Goal: Check status: Check status

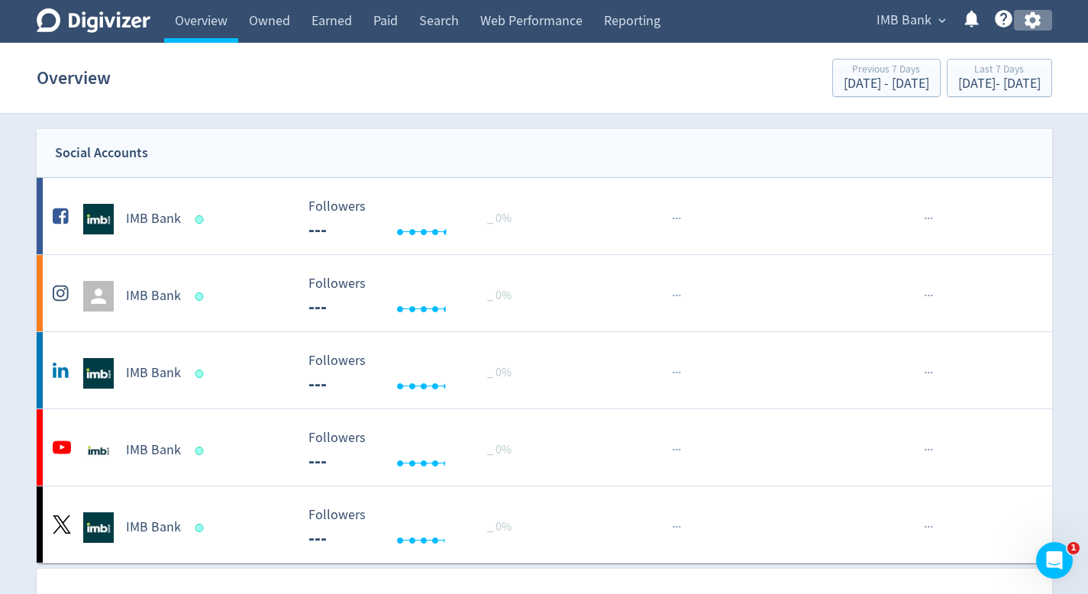
click at [1017, 22] on button "button" at bounding box center [1033, 20] width 38 height 21
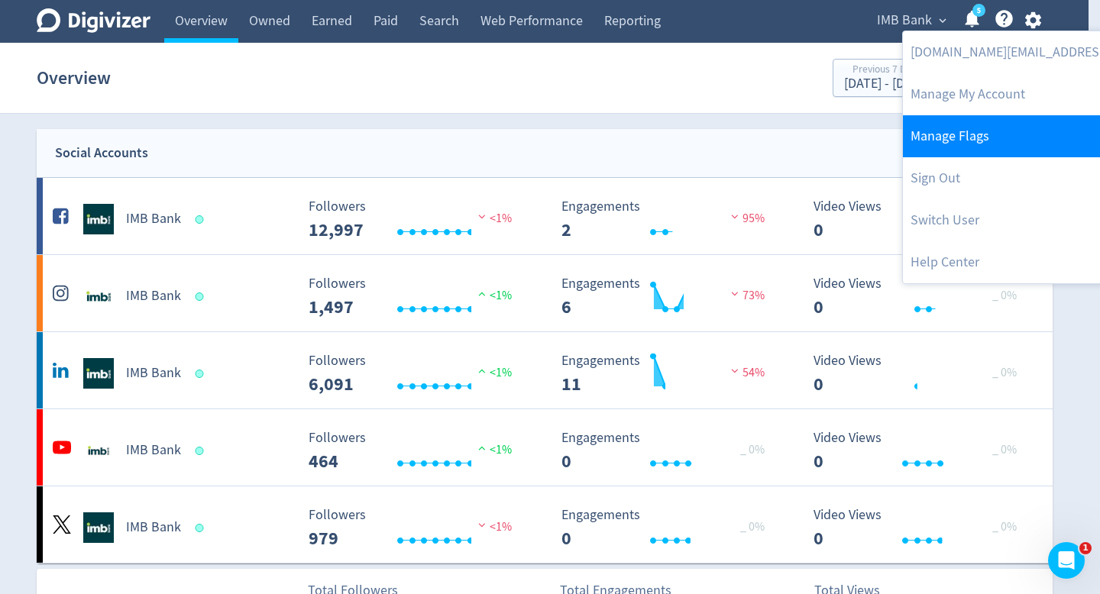
click at [956, 128] on link "Manage Flags" at bounding box center [1059, 136] width 312 height 42
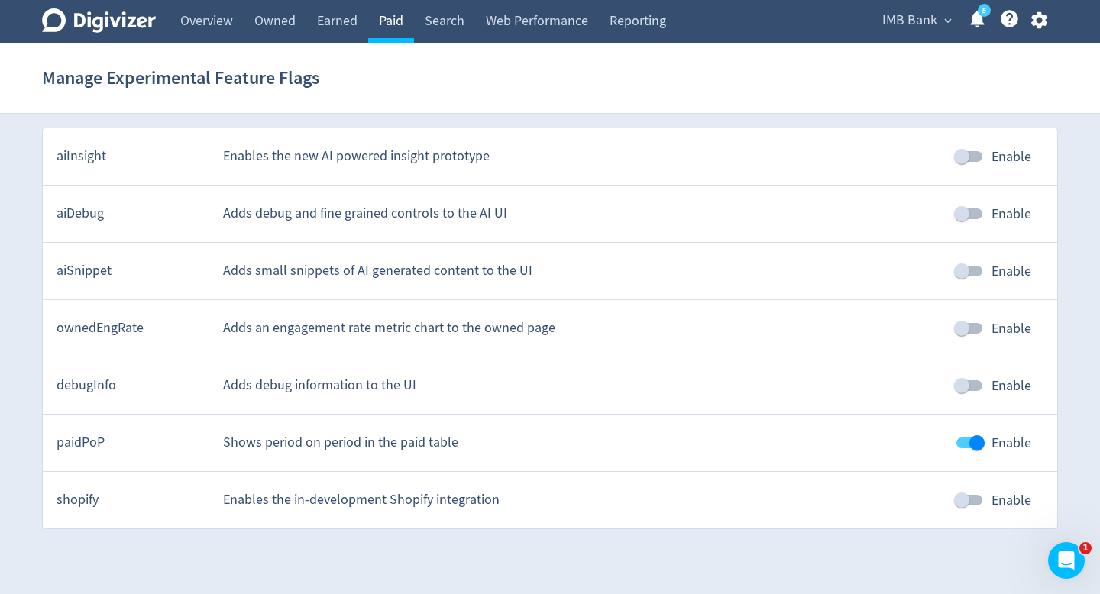
click at [392, 29] on link "Paid" at bounding box center [391, 21] width 46 height 43
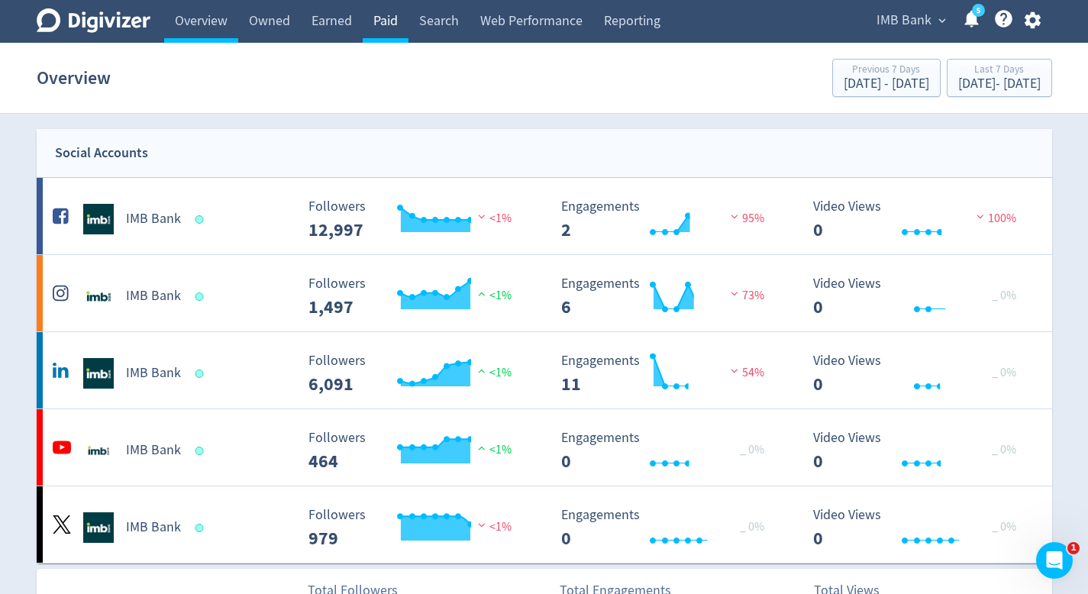
click at [402, 21] on link "Paid" at bounding box center [386, 21] width 46 height 43
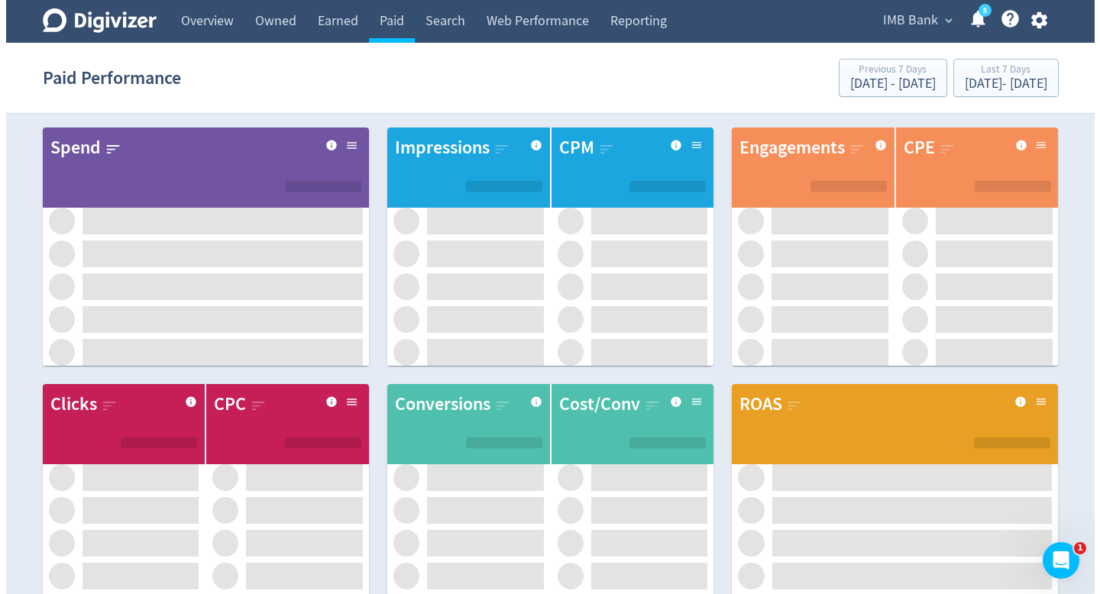
scroll to position [1009, 0]
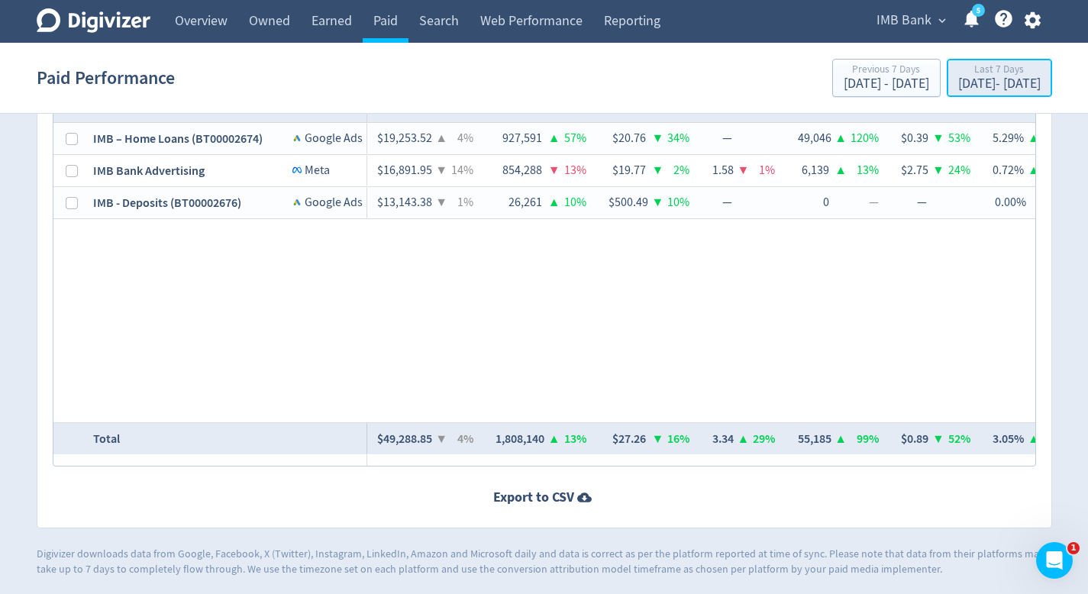
click at [958, 82] on div "[DATE] - [DATE]" at bounding box center [999, 84] width 82 height 14
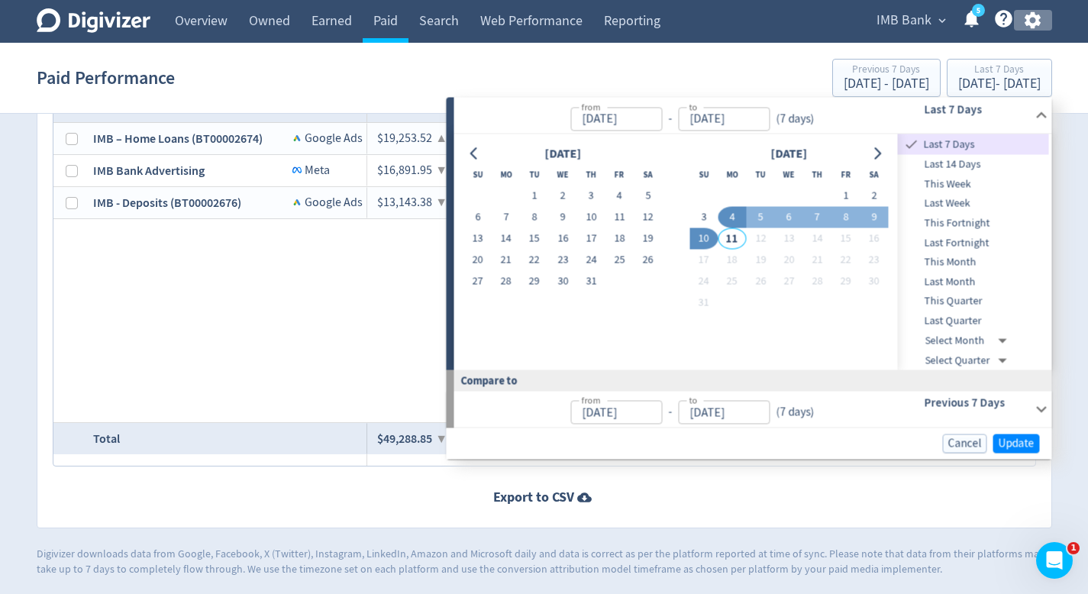
click at [1027, 27] on icon "button" at bounding box center [1032, 20] width 21 height 21
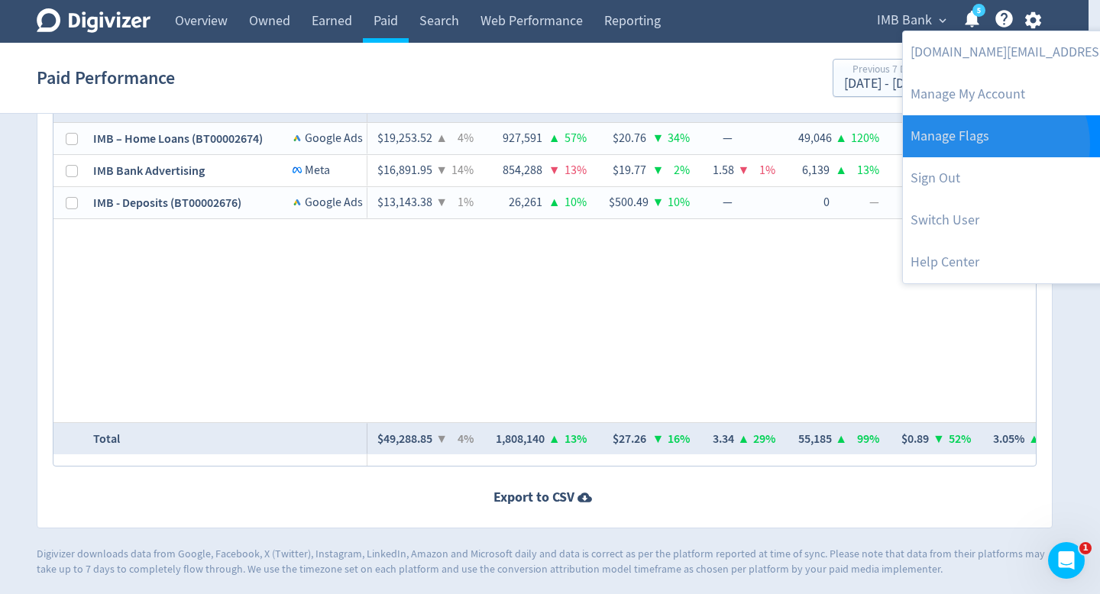
click at [993, 144] on link "Manage Flags" at bounding box center [1059, 136] width 312 height 42
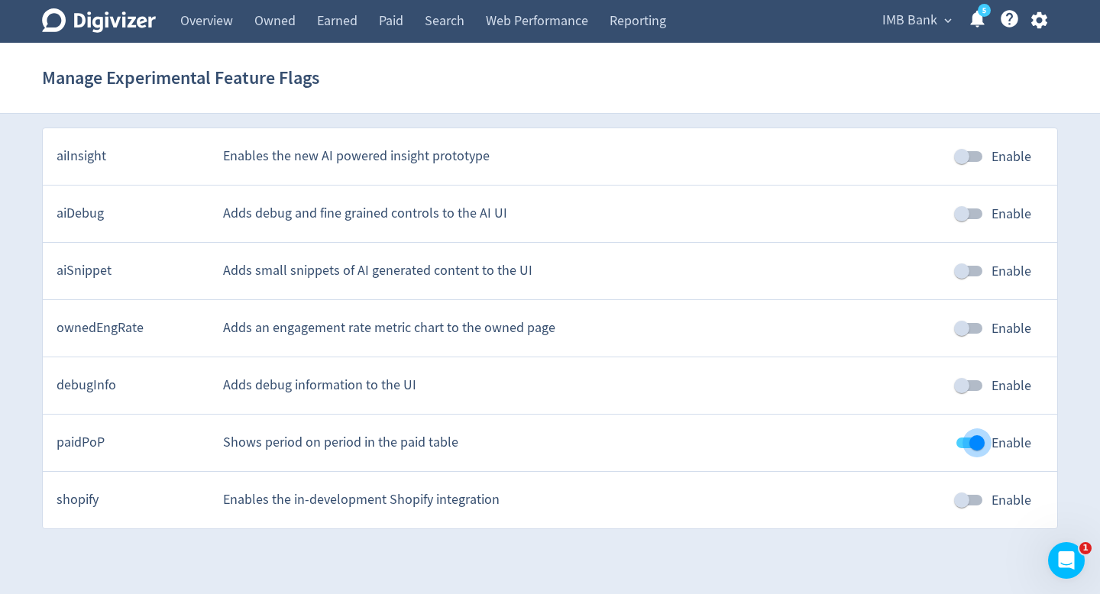
click at [974, 438] on input "Enable" at bounding box center [976, 442] width 87 height 29
checkbox input "false"
click at [396, 15] on link "Paid" at bounding box center [391, 21] width 46 height 43
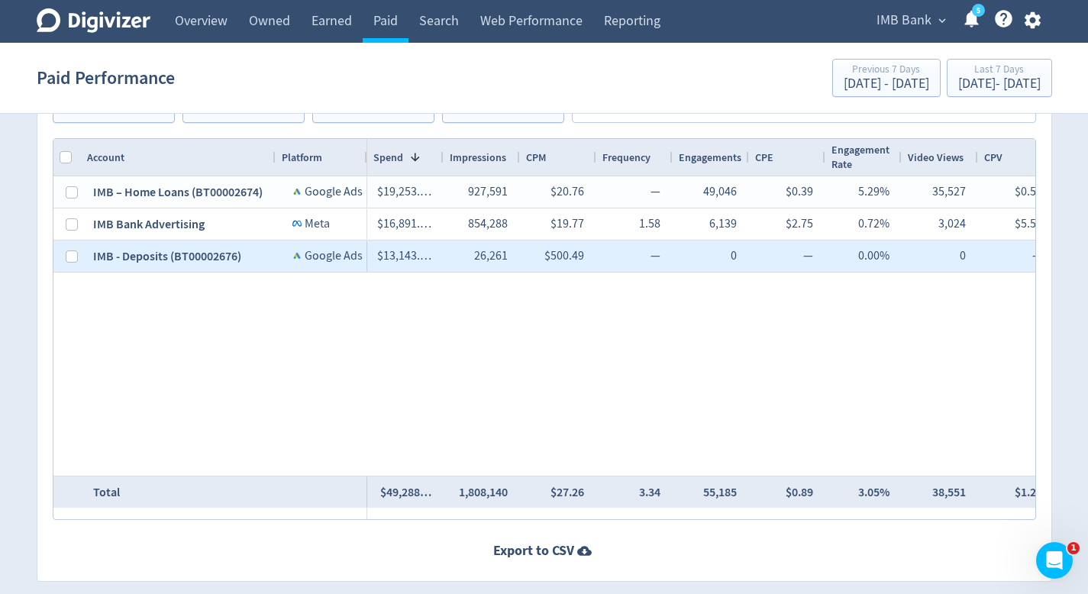
scroll to position [948, 0]
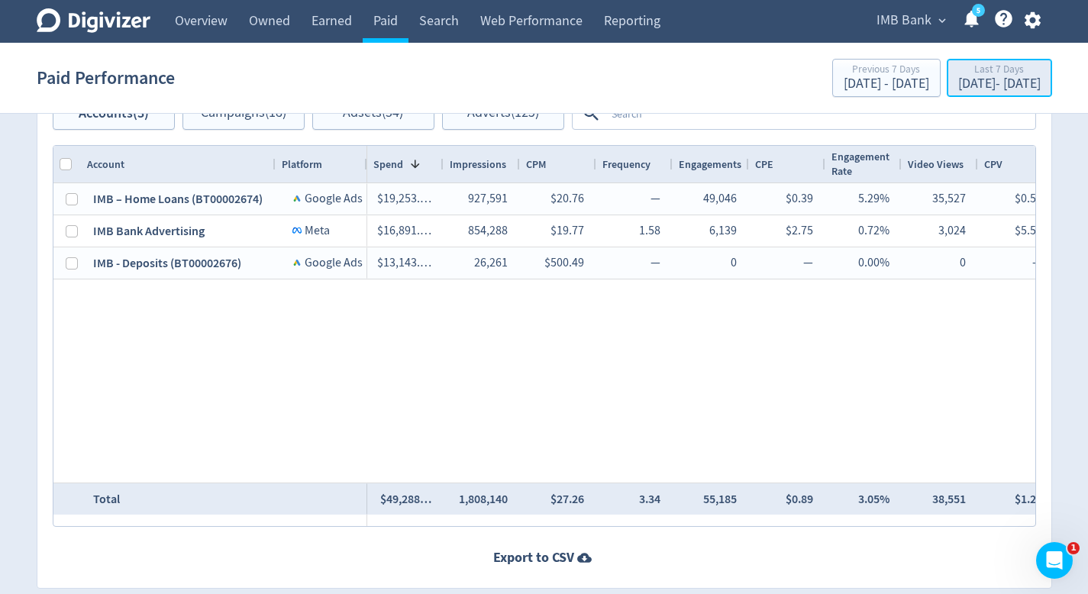
click at [958, 86] on div "[DATE] - [DATE]" at bounding box center [999, 84] width 82 height 14
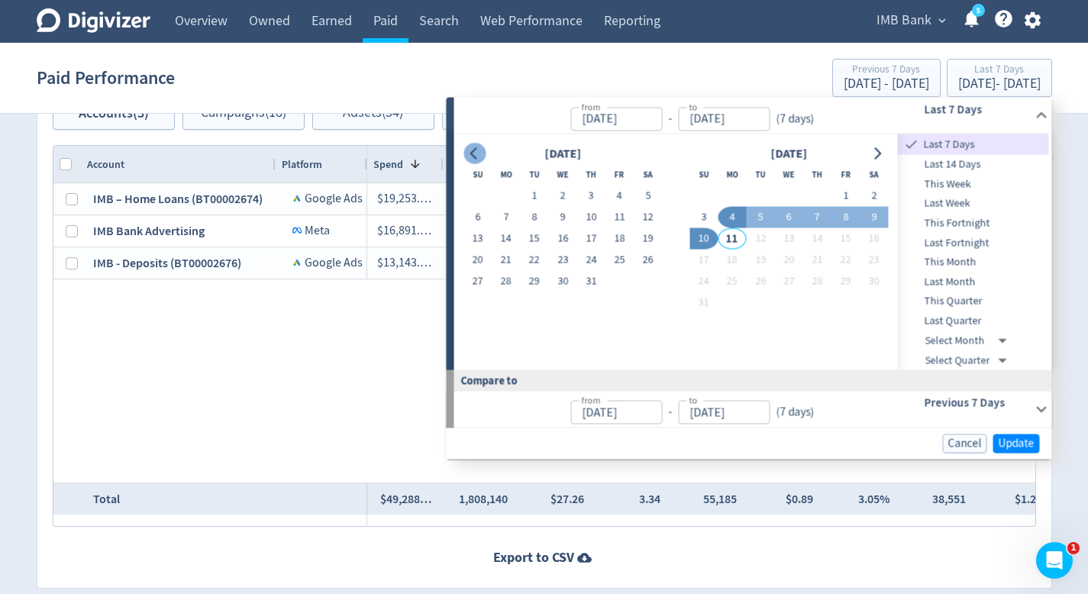
click at [476, 153] on icon "Go to previous month" at bounding box center [475, 153] width 12 height 12
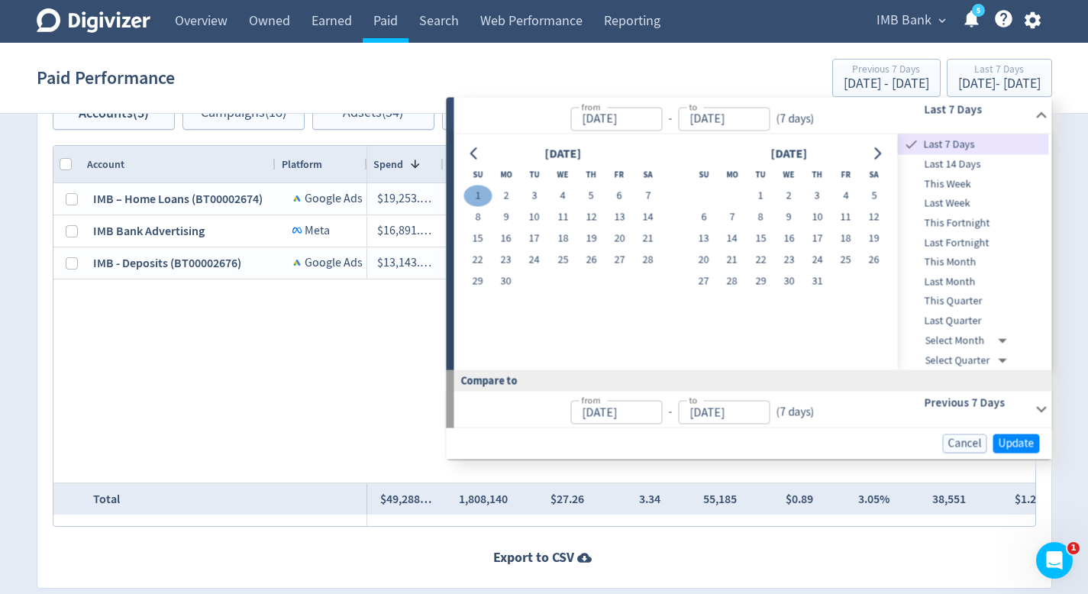
click at [478, 194] on button "1" at bounding box center [477, 196] width 28 height 21
type input "[DATE]"
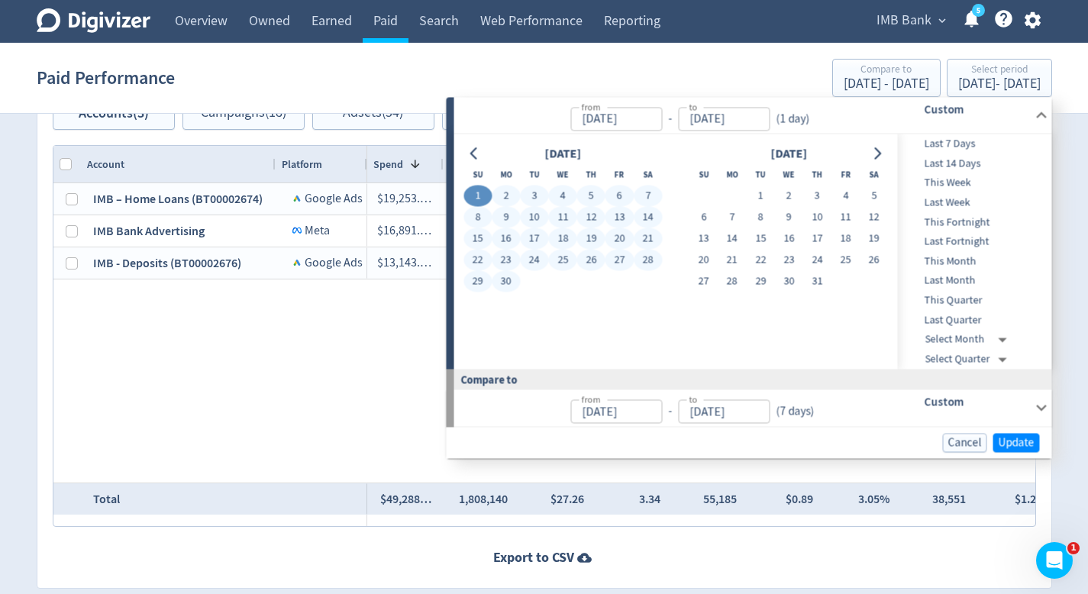
click at [513, 296] on div "June 2025 Su Mo Tu We Th Fr Sa 1 2 3 4 5 6 7 8 9 10 11 12 13 14 15 16 17 18 19 …" at bounding box center [675, 252] width 425 height 216
click at [513, 291] on td "30" at bounding box center [506, 281] width 28 height 21
click at [509, 285] on button "30" at bounding box center [506, 281] width 28 height 21
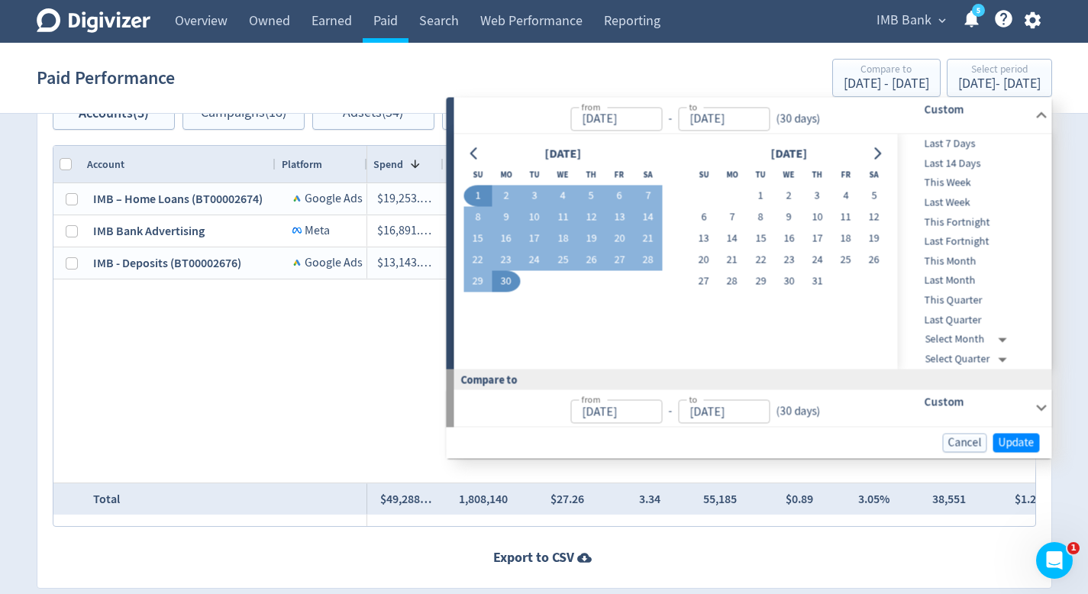
type input "[DATE]"
type input "May 02, 2025"
type input "[DATE]"
click at [1005, 437] on span "Update" at bounding box center [1017, 442] width 36 height 11
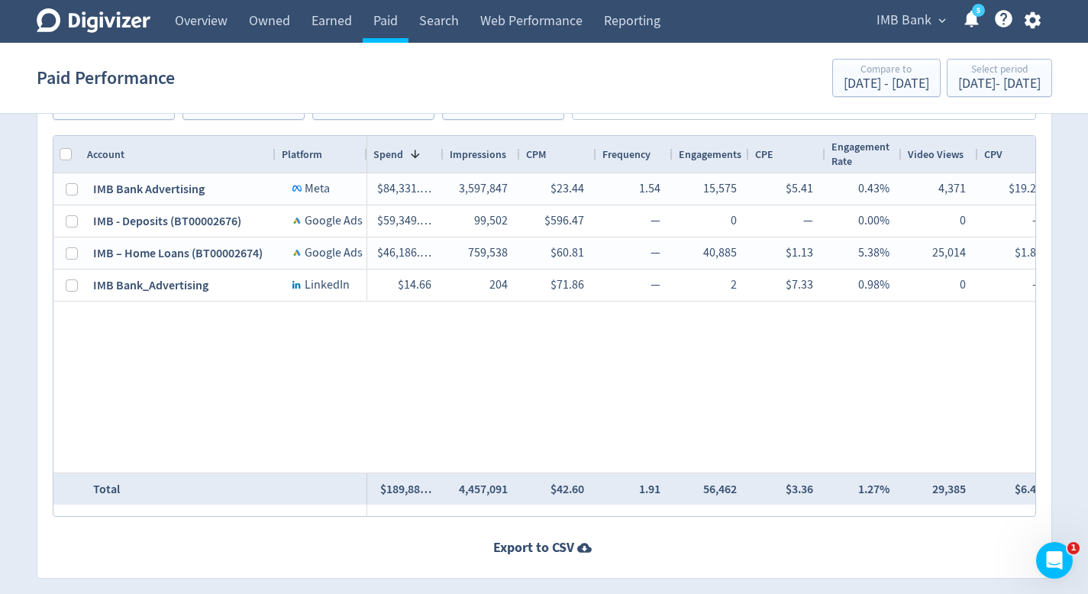
scroll to position [894, 0]
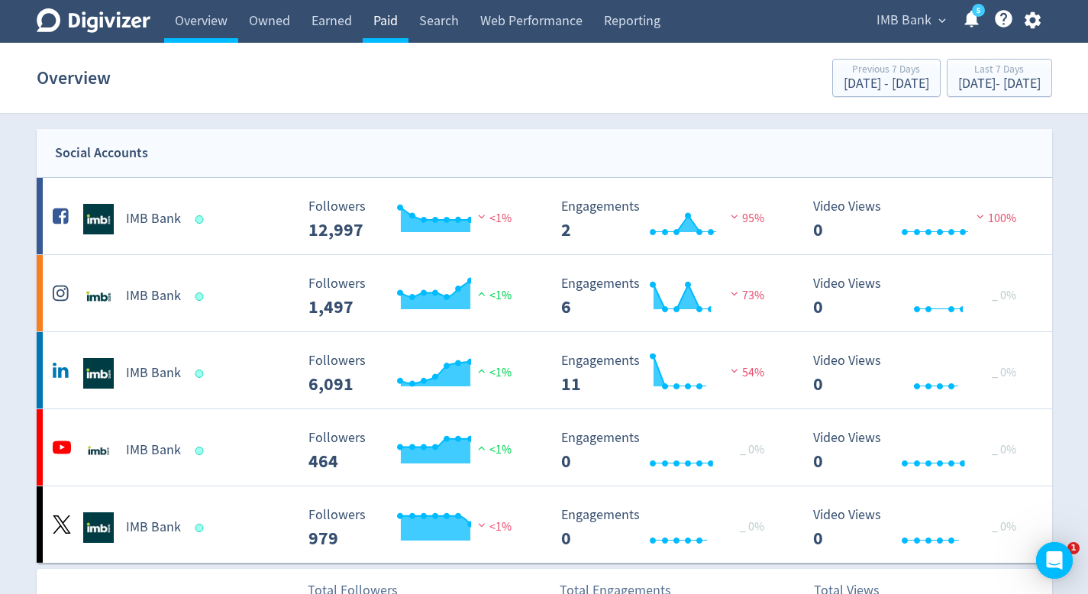
click at [387, 33] on link "Paid" at bounding box center [386, 21] width 46 height 43
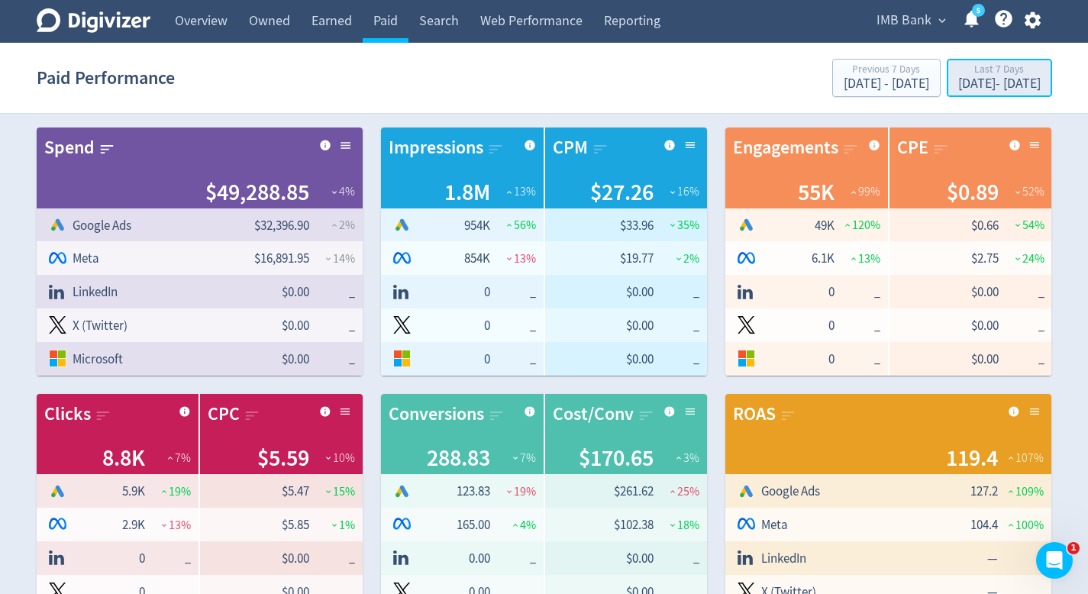
click at [980, 78] on div "[DATE] - [DATE]" at bounding box center [999, 84] width 82 height 14
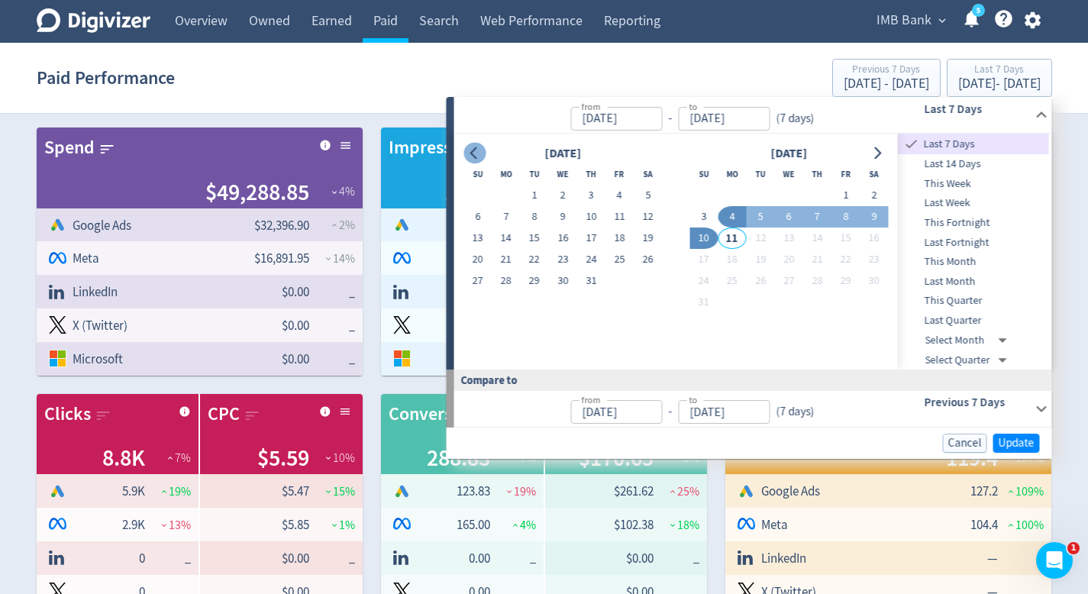
click at [475, 153] on icon "Go to previous month" at bounding box center [475, 153] width 12 height 12
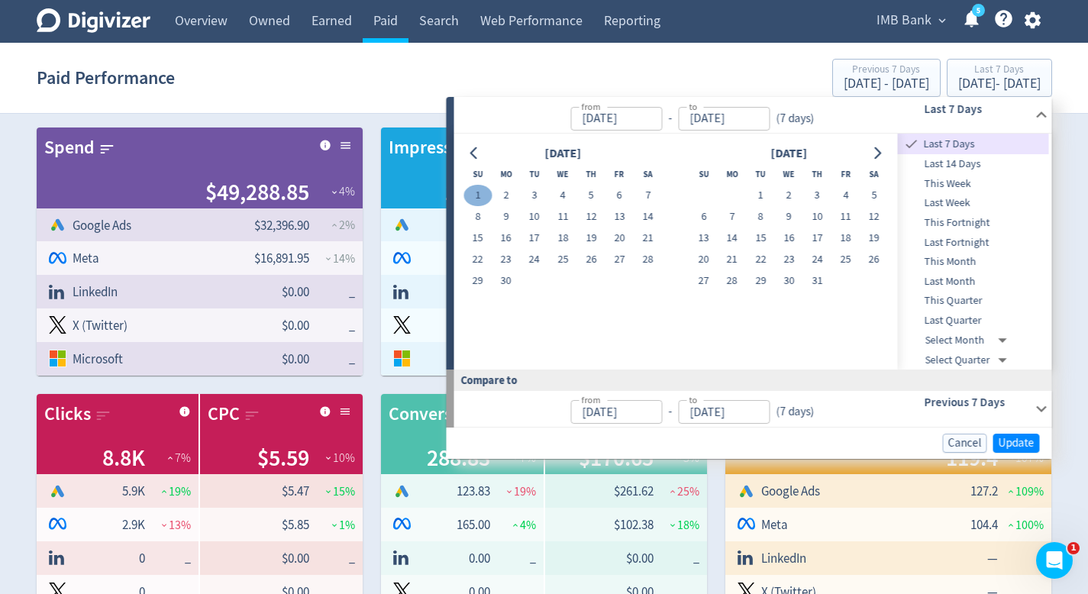
click at [475, 203] on button "1" at bounding box center [477, 195] width 28 height 21
type input "[DATE]"
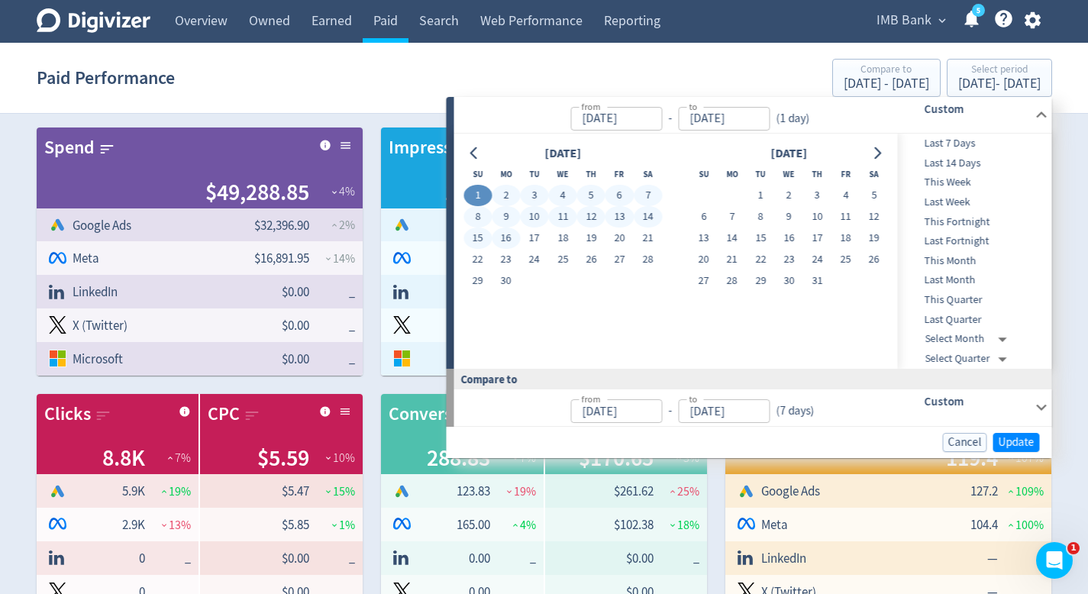
click at [511, 240] on button "16" at bounding box center [506, 238] width 28 height 21
type input "[DATE]"
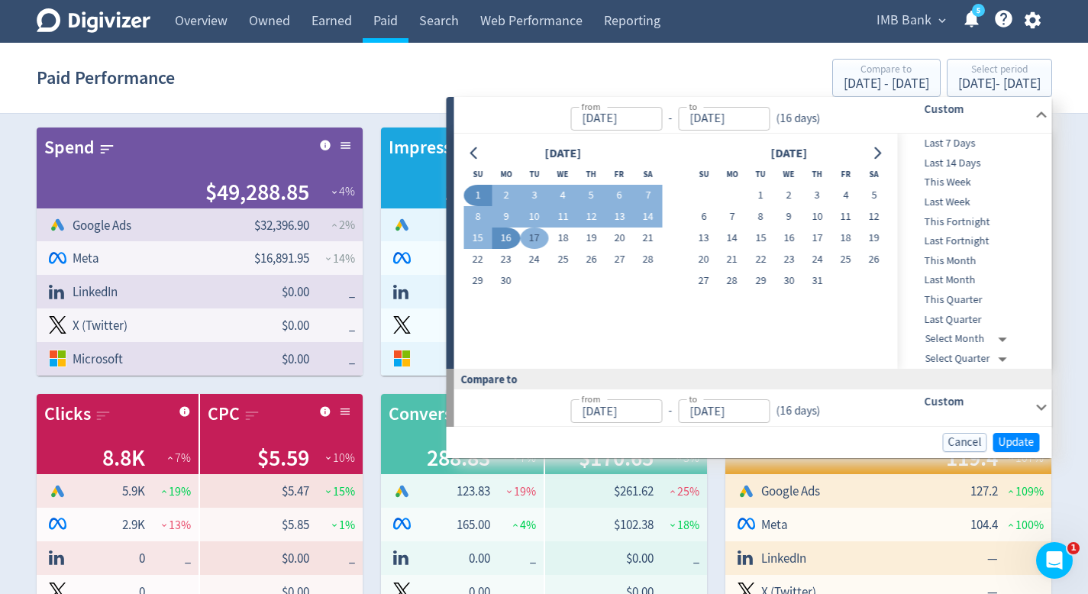
click at [527, 241] on button "17" at bounding box center [534, 238] width 28 height 21
type input "[DATE]"
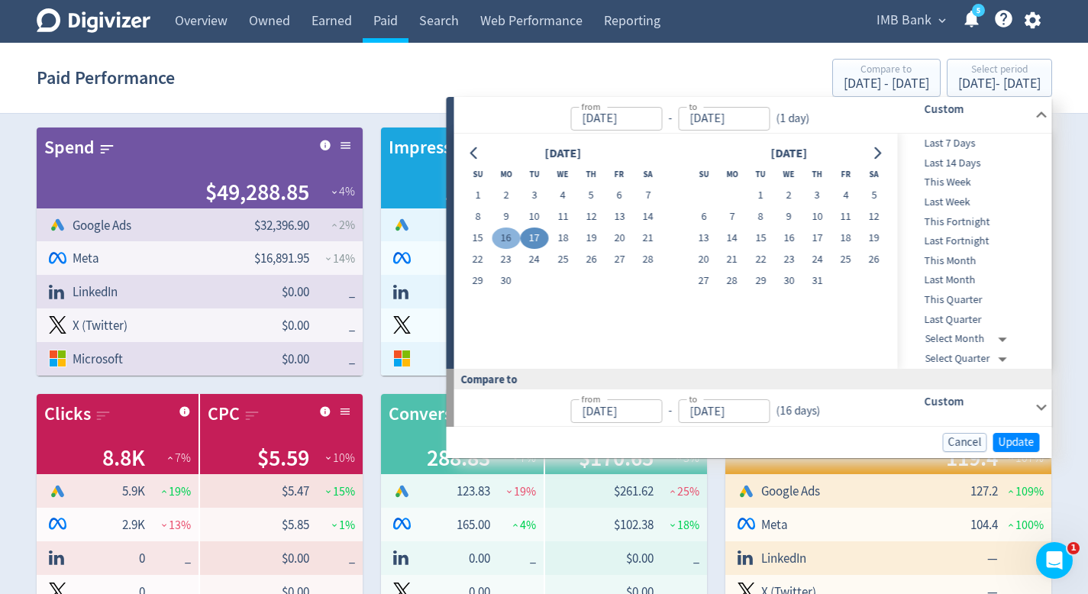
click at [512, 241] on button "16" at bounding box center [506, 238] width 28 height 21
type input "[DATE]"
click at [505, 283] on button "30" at bounding box center [506, 280] width 28 height 21
type input "[DATE]"
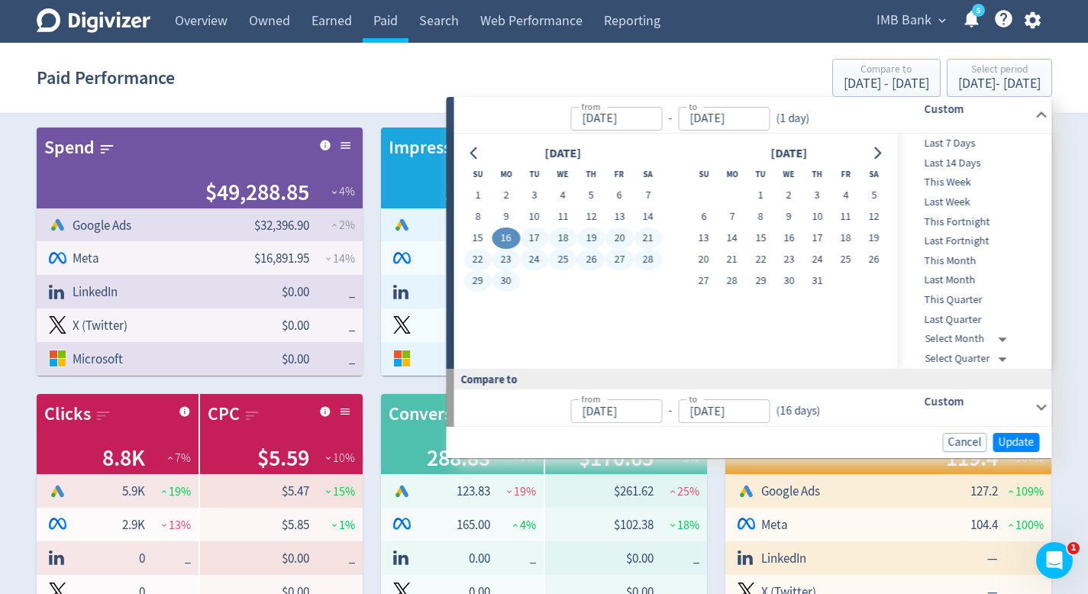
type input "[DATE]"
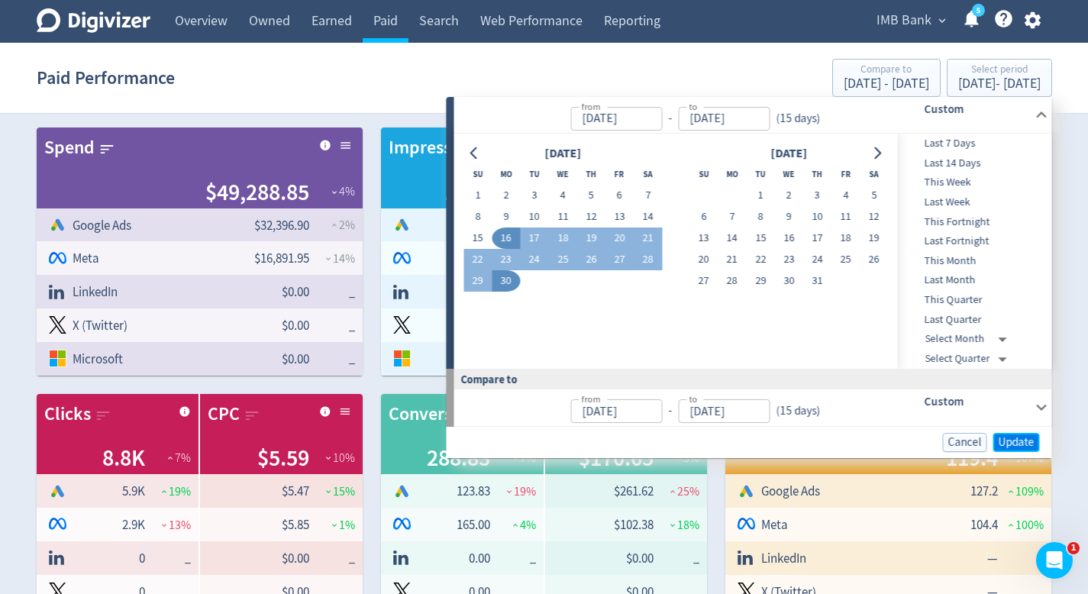
click at [1016, 444] on span "Update" at bounding box center [1017, 442] width 36 height 11
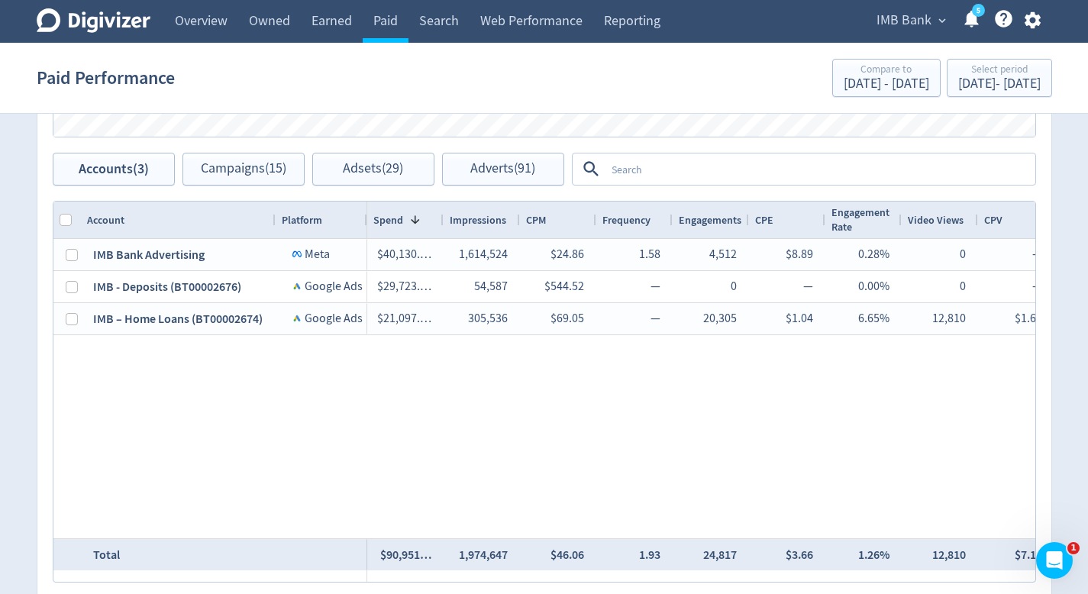
scroll to position [888, 0]
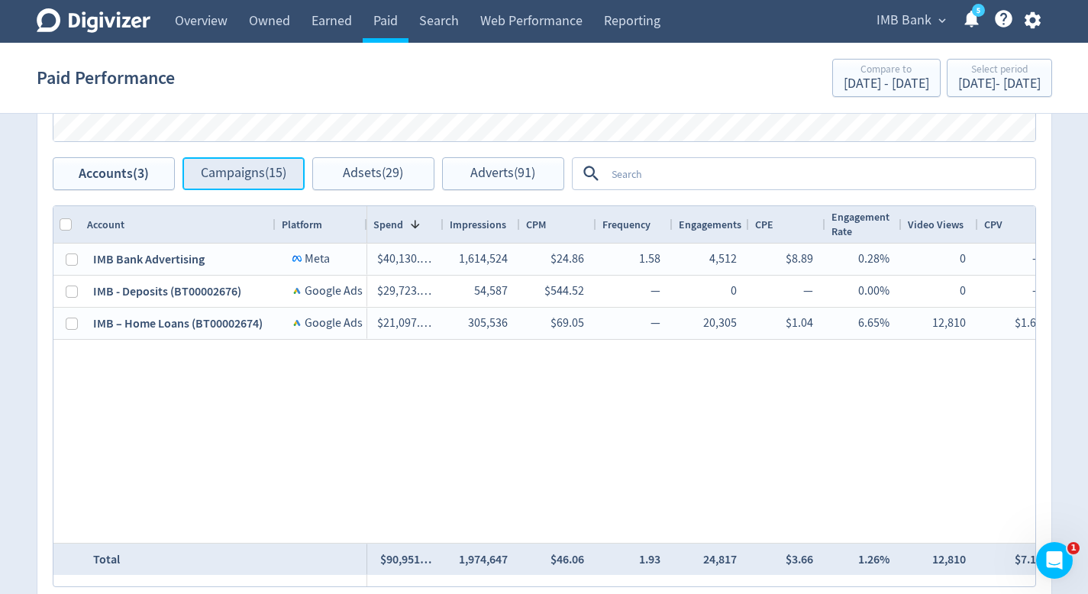
click at [288, 178] on button "Campaigns (15)" at bounding box center [243, 173] width 122 height 33
